Goal: Transaction & Acquisition: Purchase product/service

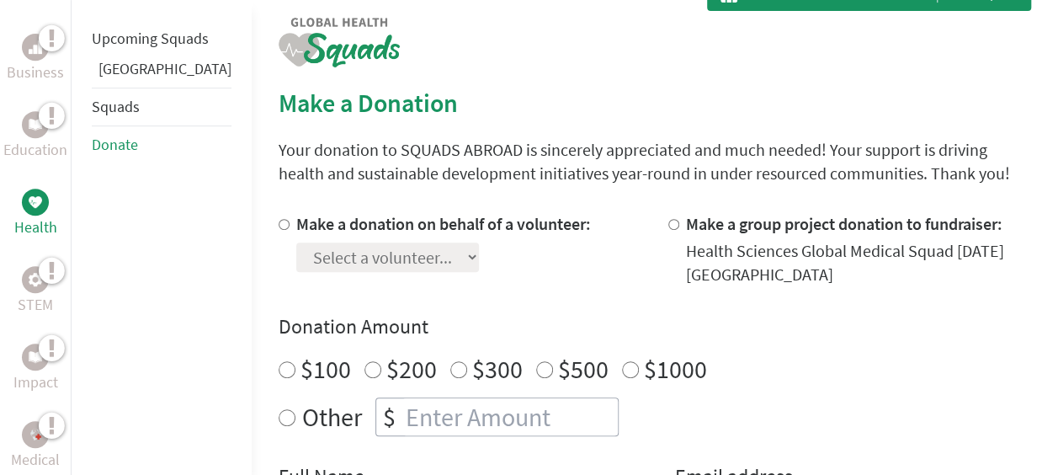
scroll to position [370, 0]
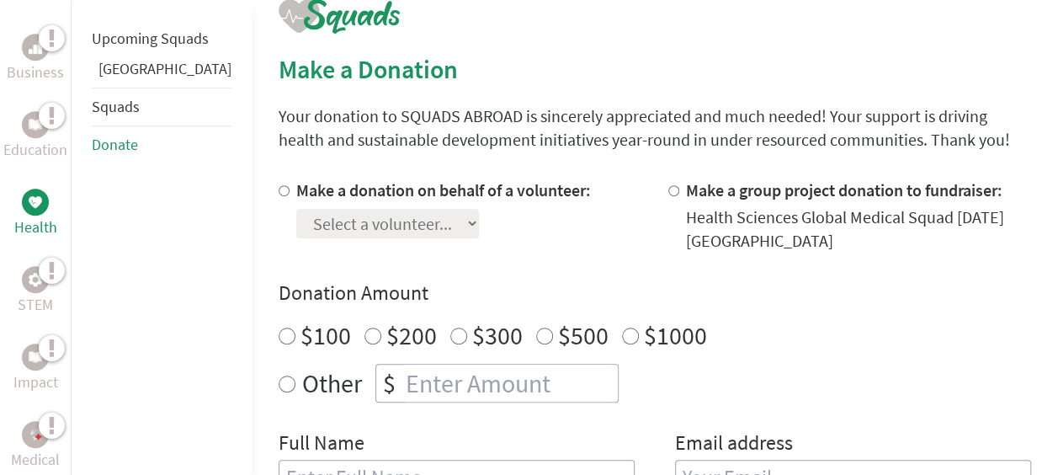
click at [279, 188] on input "Make a donation on behalf of a volunteer:" at bounding box center [284, 190] width 11 height 11
radio input "true"
click at [387, 222] on select "Select a volunteer... [PERSON_NAME]" at bounding box center [387, 223] width 183 height 29
select select "D980D518-9F8E-11F0-9E6E-42010A400005"
click at [296, 209] on select "Select a volunteer... [PERSON_NAME]" at bounding box center [387, 223] width 183 height 29
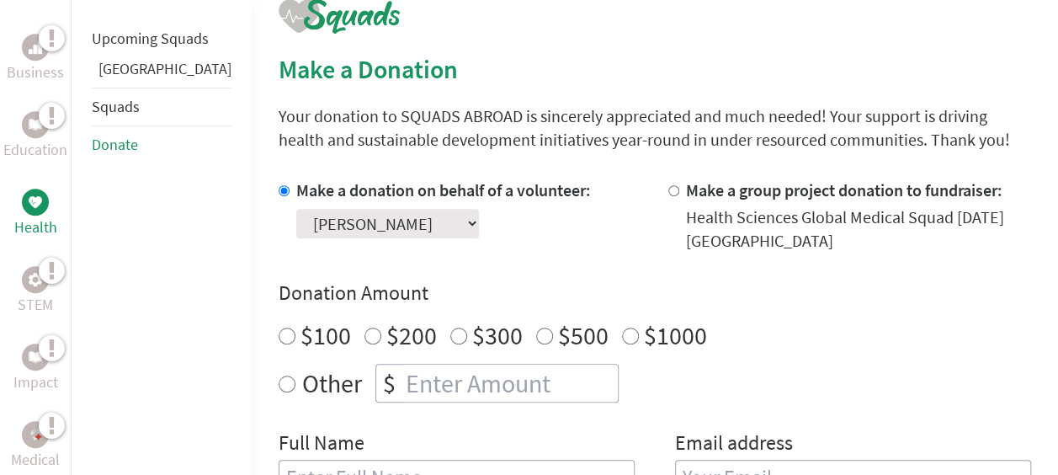
click at [669, 193] on input "Make a group project donation to fundraiser:" at bounding box center [674, 190] width 11 height 11
radio input "true"
click at [279, 185] on input "Make a donation on behalf of a volunteer:" at bounding box center [284, 190] width 11 height 11
radio input "true"
click at [669, 185] on input "Make a group project donation to fundraiser:" at bounding box center [674, 190] width 11 height 11
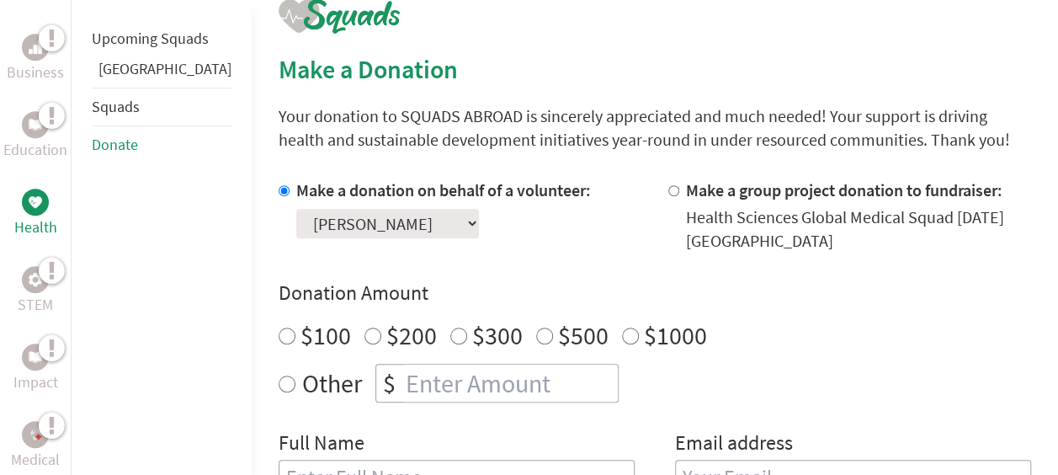
radio input "true"
click at [751, 232] on div "Health Sciences Global Medical Squad [DATE] [GEOGRAPHIC_DATA]" at bounding box center [858, 228] width 345 height 47
click at [112, 48] on link "Upcoming Squads" at bounding box center [150, 38] width 117 height 19
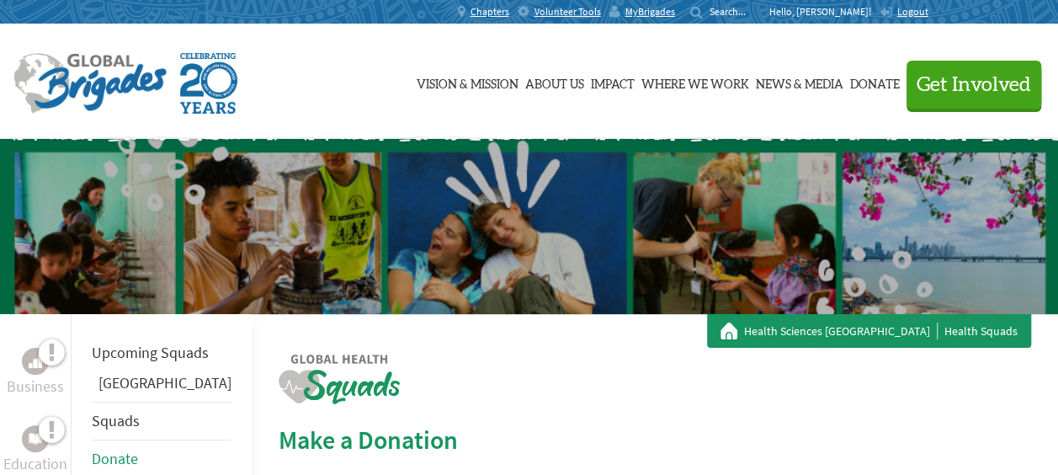
click at [841, 13] on p "Hello, [PERSON_NAME]!" at bounding box center [825, 11] width 110 height 13
click at [860, 9] on p "Hello, [PERSON_NAME]!" at bounding box center [825, 11] width 110 height 13
click at [854, 17] on p "Hello, [PERSON_NAME]!" at bounding box center [825, 11] width 110 height 13
